Goal: Check status

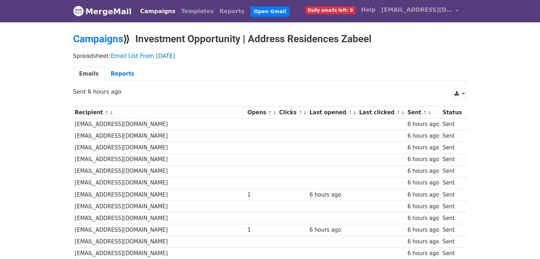
click at [120, 69] on link "Reports" at bounding box center [123, 74] width 36 height 15
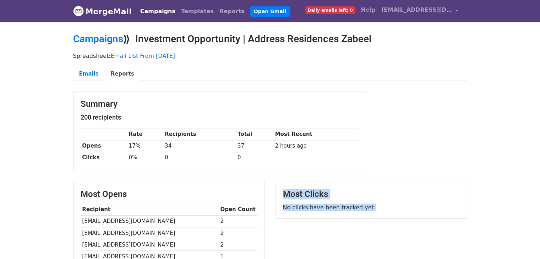
drag, startPoint x: 284, startPoint y: 194, endPoint x: 381, endPoint y: 211, distance: 98.1
click at [381, 211] on div "Most Clicks No clicks have been tracked yet." at bounding box center [371, 200] width 191 height 36
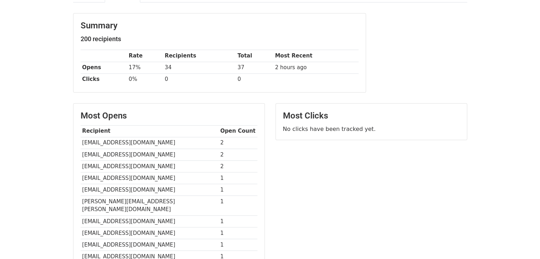
scroll to position [107, 0]
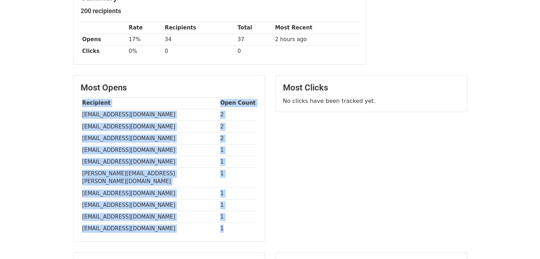
drag, startPoint x: 78, startPoint y: 112, endPoint x: 230, endPoint y: 221, distance: 186.3
click at [230, 221] on div "Most Opens Recipient Open Count [EMAIL_ADDRESS][DOMAIN_NAME] 2 [EMAIL_ADDRESS][…" at bounding box center [169, 159] width 191 height 166
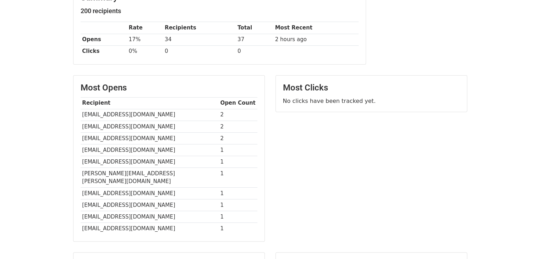
click at [261, 203] on div "Most Opens Recipient Open Count [EMAIL_ADDRESS][DOMAIN_NAME] 2 [EMAIL_ADDRESS][…" at bounding box center [169, 159] width 191 height 166
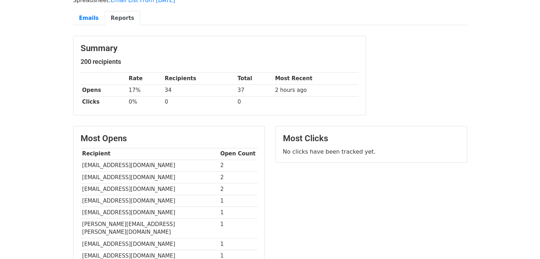
scroll to position [14, 0]
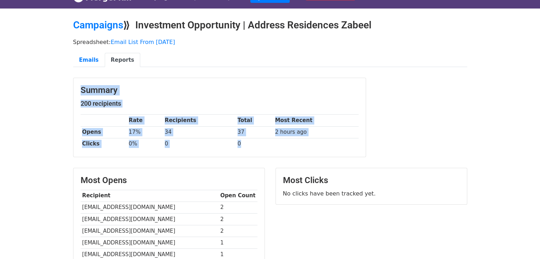
drag, startPoint x: 77, startPoint y: 87, endPoint x: 307, endPoint y: 146, distance: 237.6
click at [307, 146] on div "Summary 200 recipients Rate Recipients Total Most Recent Opens 17% 34 37 2 hour…" at bounding box center [220, 117] width 292 height 79
click at [307, 146] on td at bounding box center [316, 144] width 85 height 12
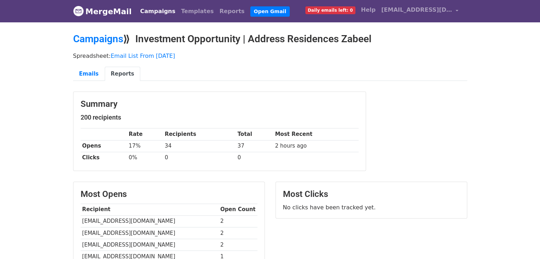
scroll to position [0, 0]
click at [124, 15] on link "MergeMail" at bounding box center [102, 11] width 59 height 15
